Goal: Information Seeking & Learning: Learn about a topic

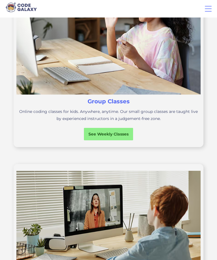
scroll to position [217, 0]
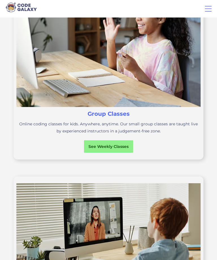
click at [118, 148] on div "See Weekly Classes" at bounding box center [108, 147] width 49 height 6
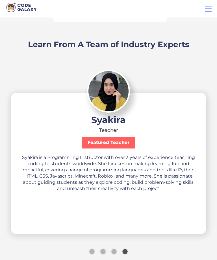
scroll to position [917, 0]
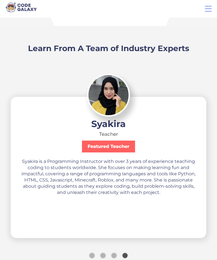
click at [115, 256] on div "Show slide 3 of 4" at bounding box center [113, 255] width 5 height 5
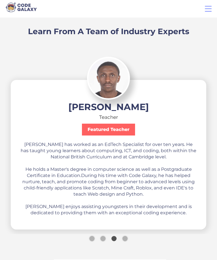
scroll to position [934, 0]
click at [99, 241] on div "carousel" at bounding box center [108, 240] width 282 height 15
click at [103, 237] on div "Show slide 2 of 4" at bounding box center [102, 238] width 5 height 5
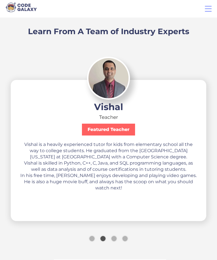
click at [94, 238] on div "Show slide 1 of 4" at bounding box center [91, 238] width 5 height 5
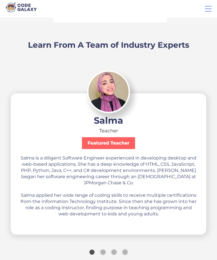
scroll to position [927, 0]
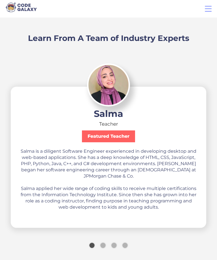
click at [125, 244] on div "Show slide 4 of 4" at bounding box center [124, 245] width 5 height 5
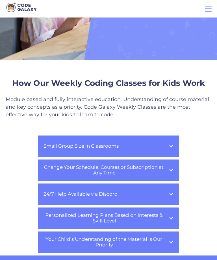
scroll to position [0, 0]
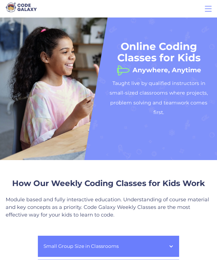
click at [210, 8] on div "menu" at bounding box center [208, 8] width 7 height 1
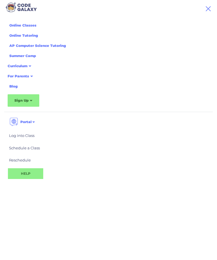
click at [31, 64] on div "Curriculum" at bounding box center [19, 66] width 31 height 10
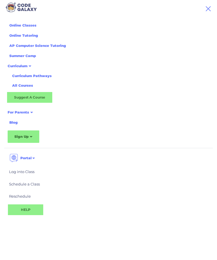
click at [28, 85] on div "All Courses" at bounding box center [32, 85] width 40 height 5
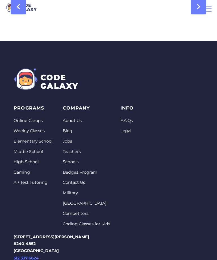
scroll to position [2275, 0]
